Goal: Transaction & Acquisition: Purchase product/service

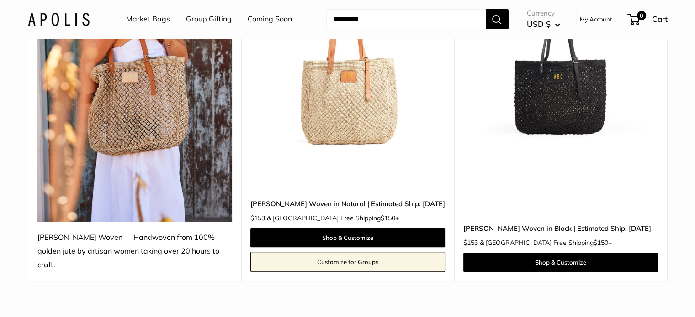
scroll to position [183, 0]
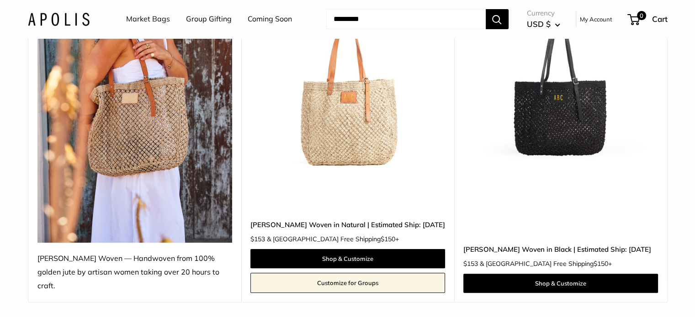
click at [157, 142] on img at bounding box center [134, 113] width 195 height 259
click at [0, 0] on img at bounding box center [0, 0] width 0 height 0
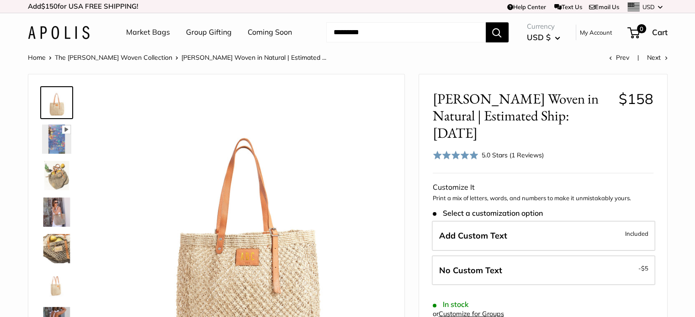
click at [58, 179] on img at bounding box center [56, 175] width 29 height 29
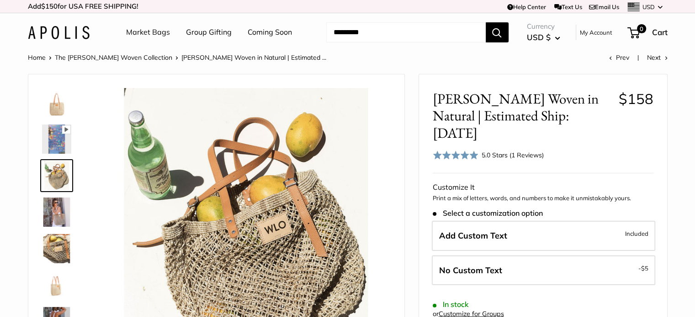
click at [56, 106] on img at bounding box center [56, 102] width 29 height 29
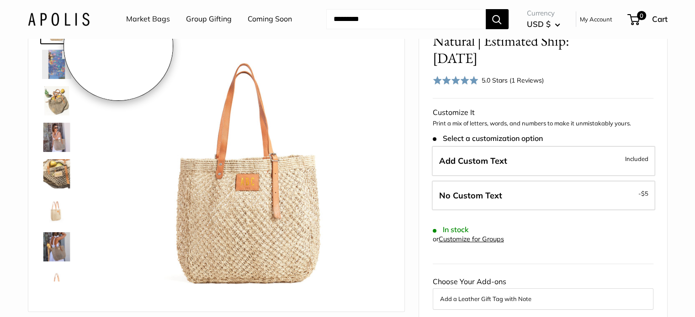
scroll to position [91, 0]
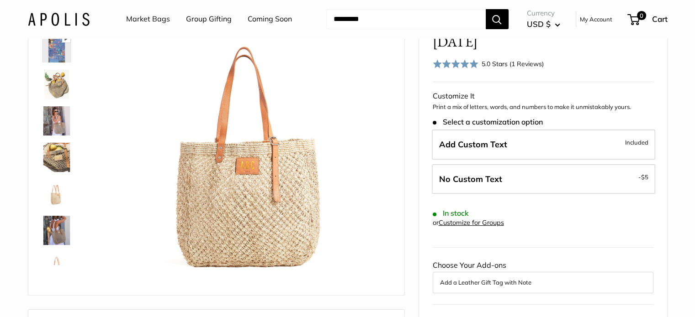
click at [53, 89] on img at bounding box center [56, 84] width 29 height 29
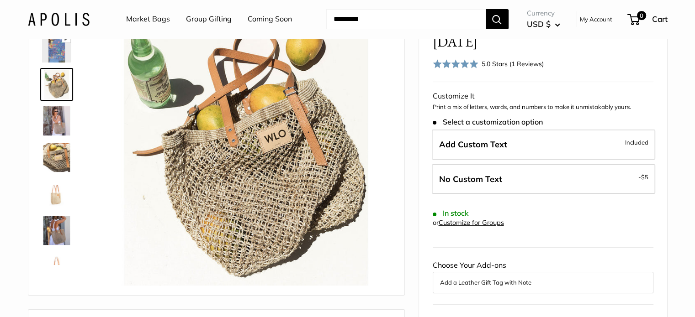
click at [52, 121] on img at bounding box center [56, 120] width 29 height 29
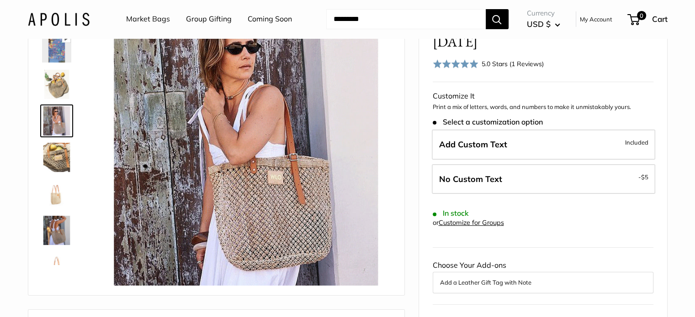
click at [60, 158] on img at bounding box center [56, 157] width 29 height 29
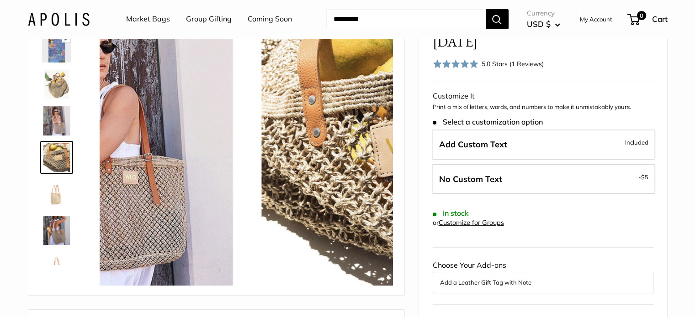
scroll to position [28, 0]
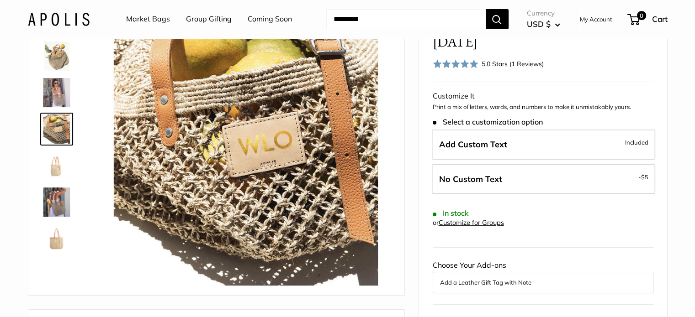
click at [55, 201] on img at bounding box center [56, 202] width 29 height 29
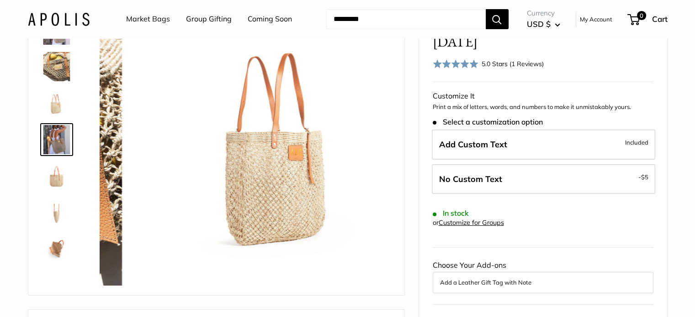
scroll to position [101, 0]
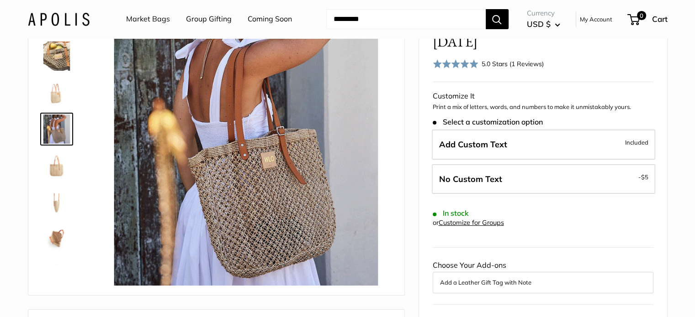
click at [53, 199] on img at bounding box center [56, 202] width 29 height 29
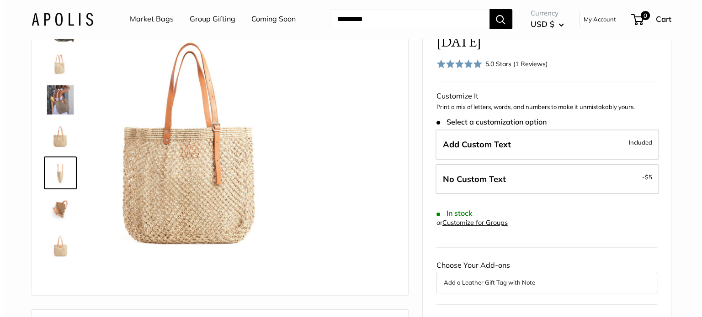
scroll to position [132, 0]
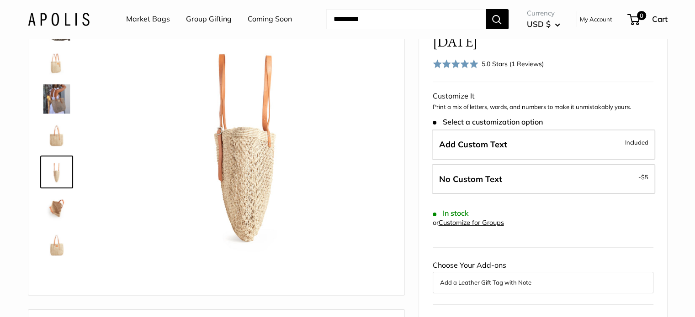
click at [57, 248] on img at bounding box center [56, 245] width 29 height 29
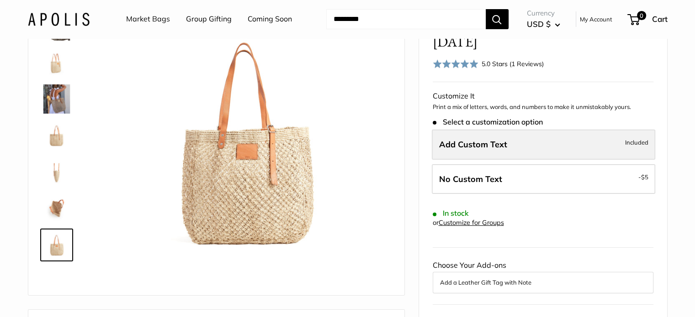
click at [535, 130] on label "Add Custom Text Included" at bounding box center [543, 145] width 223 height 30
